Goal: Transaction & Acquisition: Purchase product/service

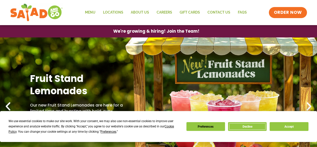
click at [243, 125] on button "Decline" at bounding box center [247, 126] width 39 height 9
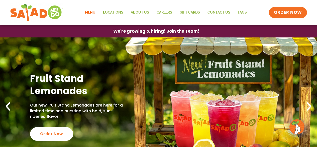
click at [93, 14] on link "Menu" at bounding box center [90, 13] width 18 height 12
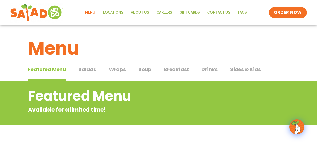
click at [85, 68] on span "Salads" at bounding box center [87, 69] width 18 height 8
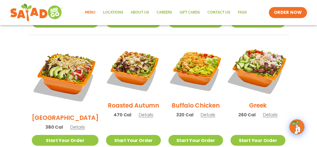
scroll to position [251, 0]
click at [262, 73] on img at bounding box center [258, 70] width 64 height 64
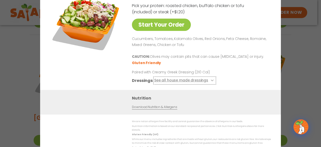
click at [201, 82] on button "See all house made dressings" at bounding box center [184, 80] width 61 height 6
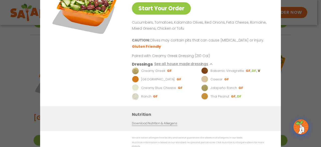
click at [313, 69] on div "Start Your Order Greek Salad 260 Cal Pick your protein: roasted chicken, buffal…" at bounding box center [160, 73] width 321 height 147
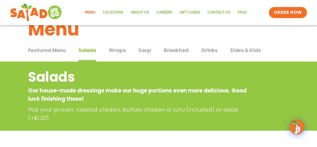
scroll to position [0, 0]
